Goal: Task Accomplishment & Management: Use online tool/utility

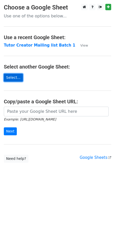
click at [14, 79] on link "Select..." at bounding box center [13, 78] width 19 height 8
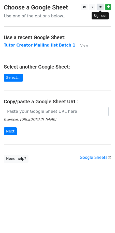
click at [102, 8] on icon at bounding box center [100, 7] width 3 height 4
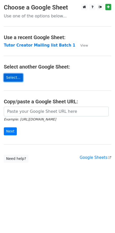
click at [10, 77] on link "Select..." at bounding box center [13, 78] width 19 height 8
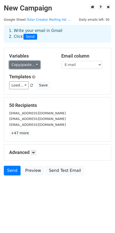
click at [31, 66] on link "Copy/paste..." at bounding box center [24, 65] width 31 height 8
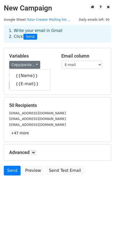
click at [76, 77] on h5 "Templates" at bounding box center [57, 77] width 97 height 6
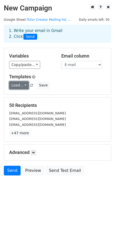
click at [19, 86] on link "Load..." at bounding box center [19, 85] width 20 height 8
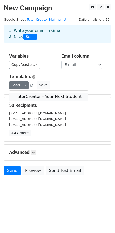
click at [35, 96] on link "TutorCreator - Your Next Student" at bounding box center [48, 96] width 79 height 8
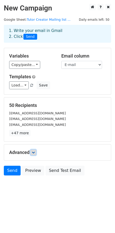
click at [34, 152] on icon at bounding box center [33, 152] width 3 height 3
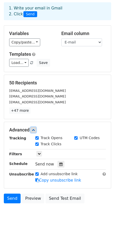
scroll to position [36, 0]
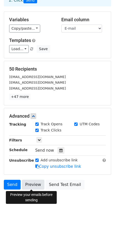
click at [37, 186] on link "Preview" at bounding box center [33, 184] width 22 height 10
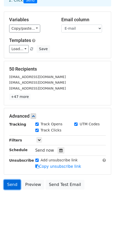
click at [10, 186] on link "Send" at bounding box center [12, 184] width 17 height 10
